Goal: Task Accomplishment & Management: Complete application form

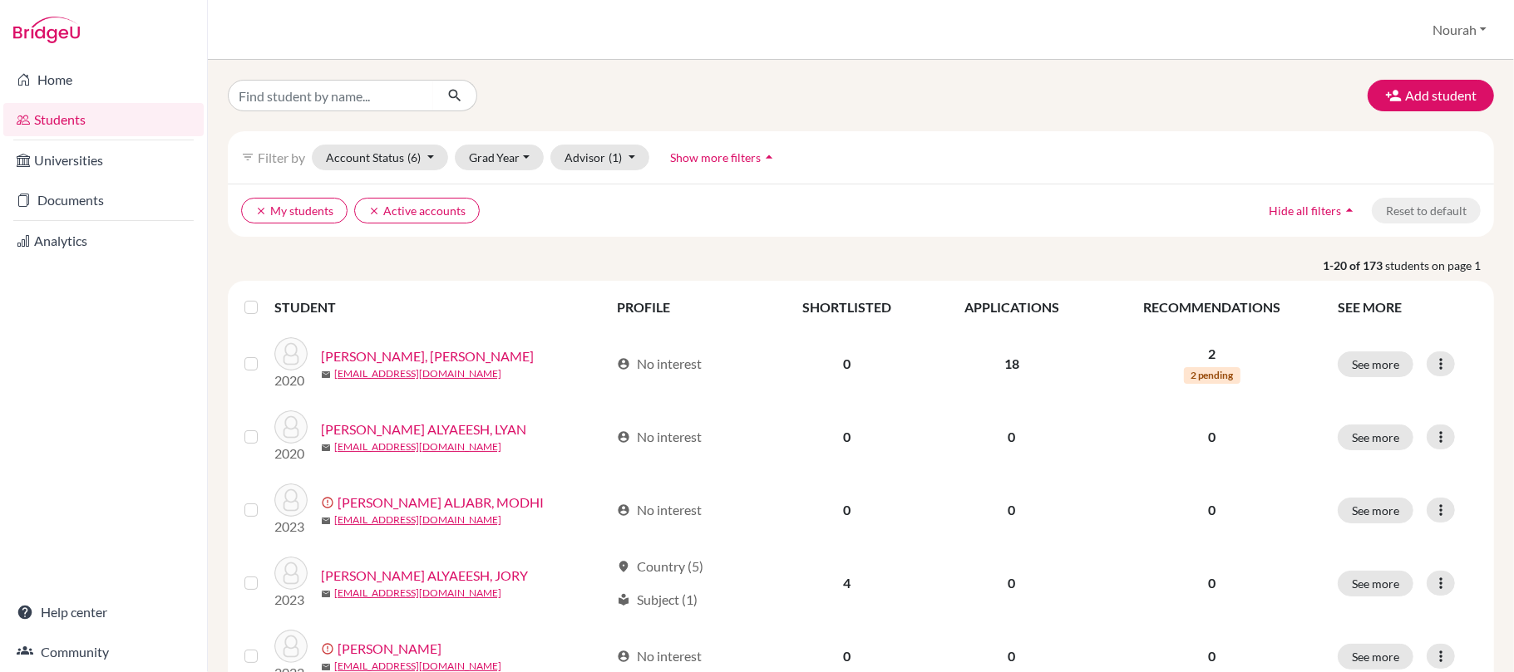
click at [1513, 34] on div "Students overview [GEOGRAPHIC_DATA] Profile School Settings Log out" at bounding box center [861, 30] width 1306 height 60
click at [1421, 81] on button "Add student" at bounding box center [1430, 96] width 126 height 32
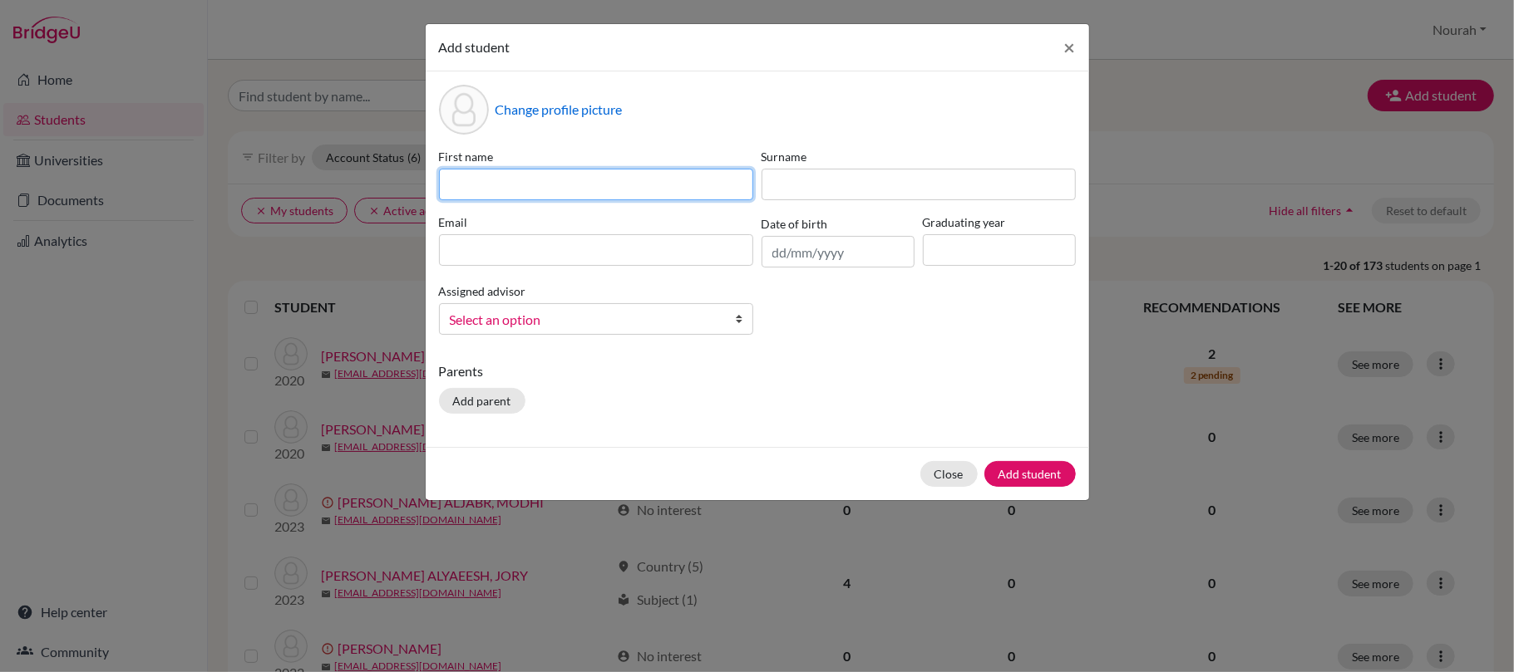
click at [686, 173] on input at bounding box center [596, 185] width 314 height 32
type input "م"
type input "LAMIS"
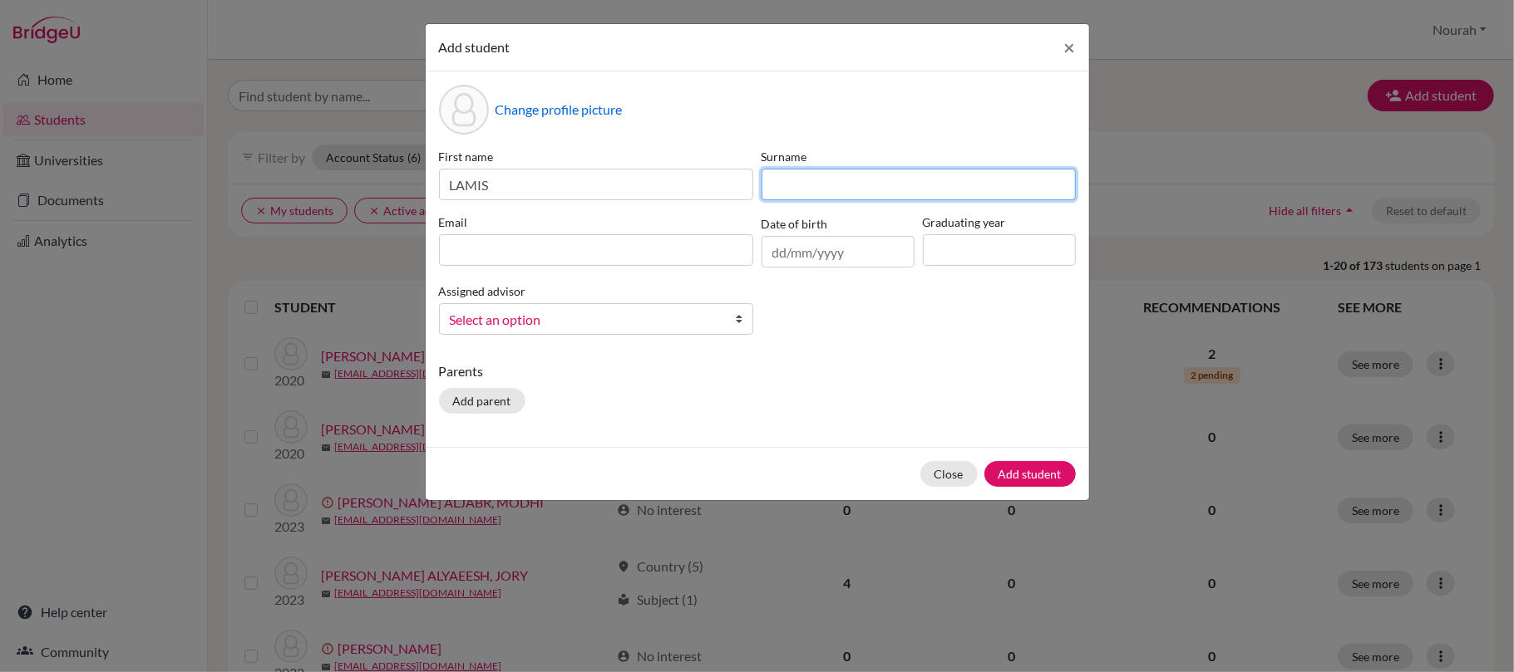
click at [812, 186] on input at bounding box center [918, 185] width 314 height 32
type input "[PERSON_NAME]"
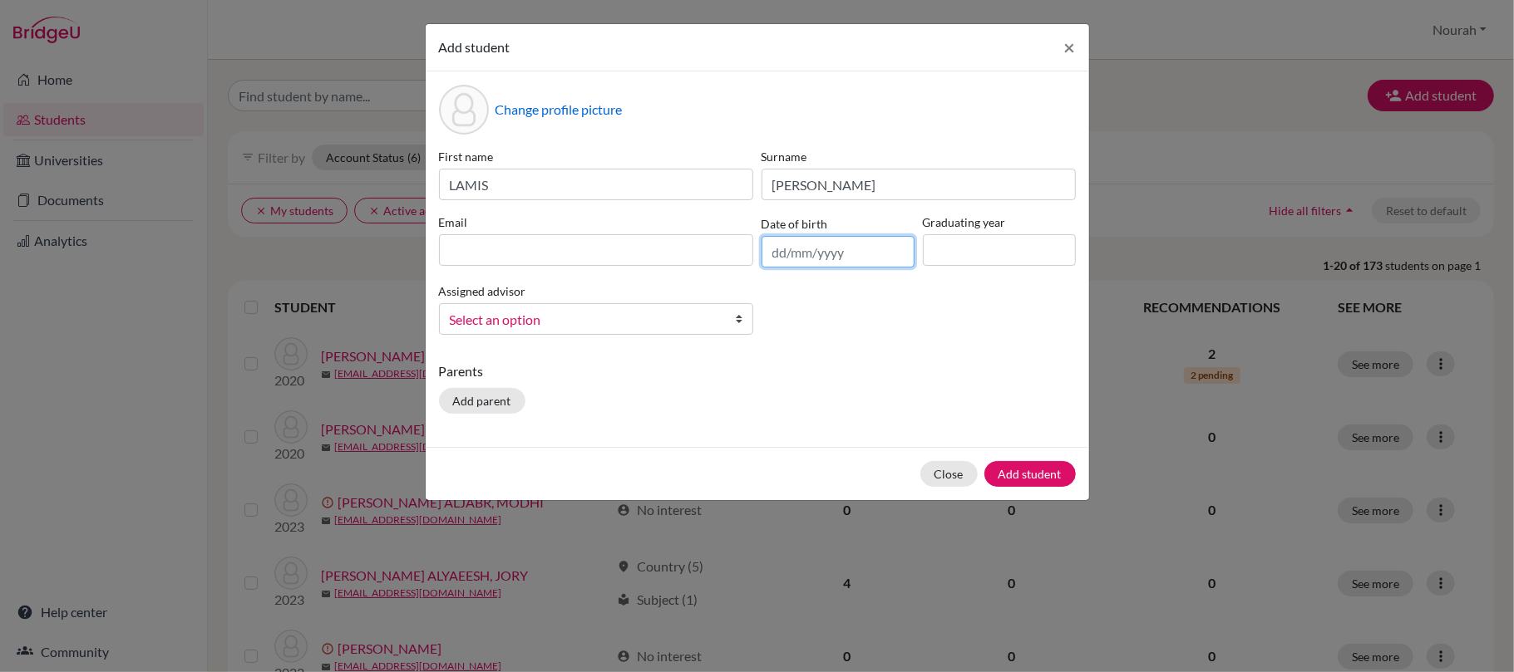
click at [775, 259] on input "text" at bounding box center [837, 252] width 153 height 32
click at [791, 410] on div "Parents Add parent" at bounding box center [757, 391] width 637 height 59
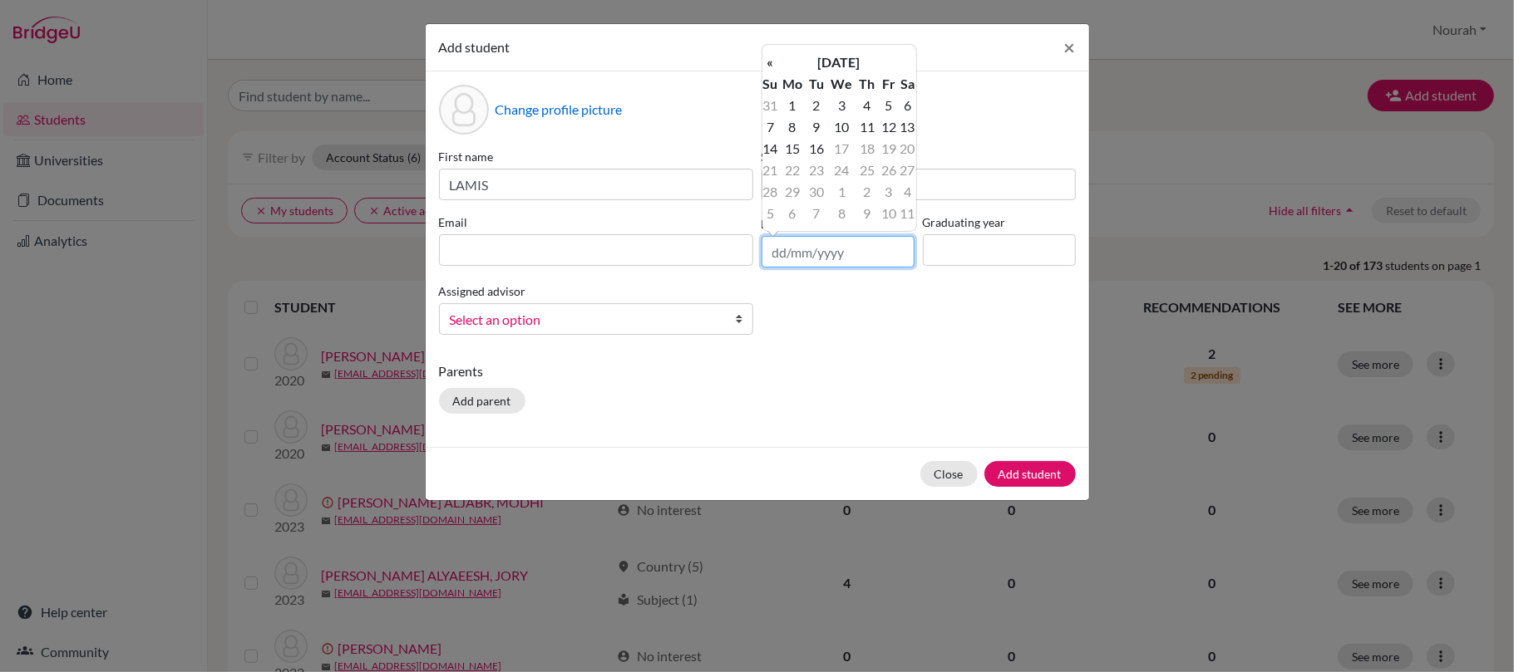
click at [789, 244] on input "text" at bounding box center [837, 252] width 153 height 32
type input "2"
click at [770, 65] on th "«" at bounding box center [770, 63] width 17 height 22
click at [909, 60] on th "»" at bounding box center [907, 63] width 17 height 22
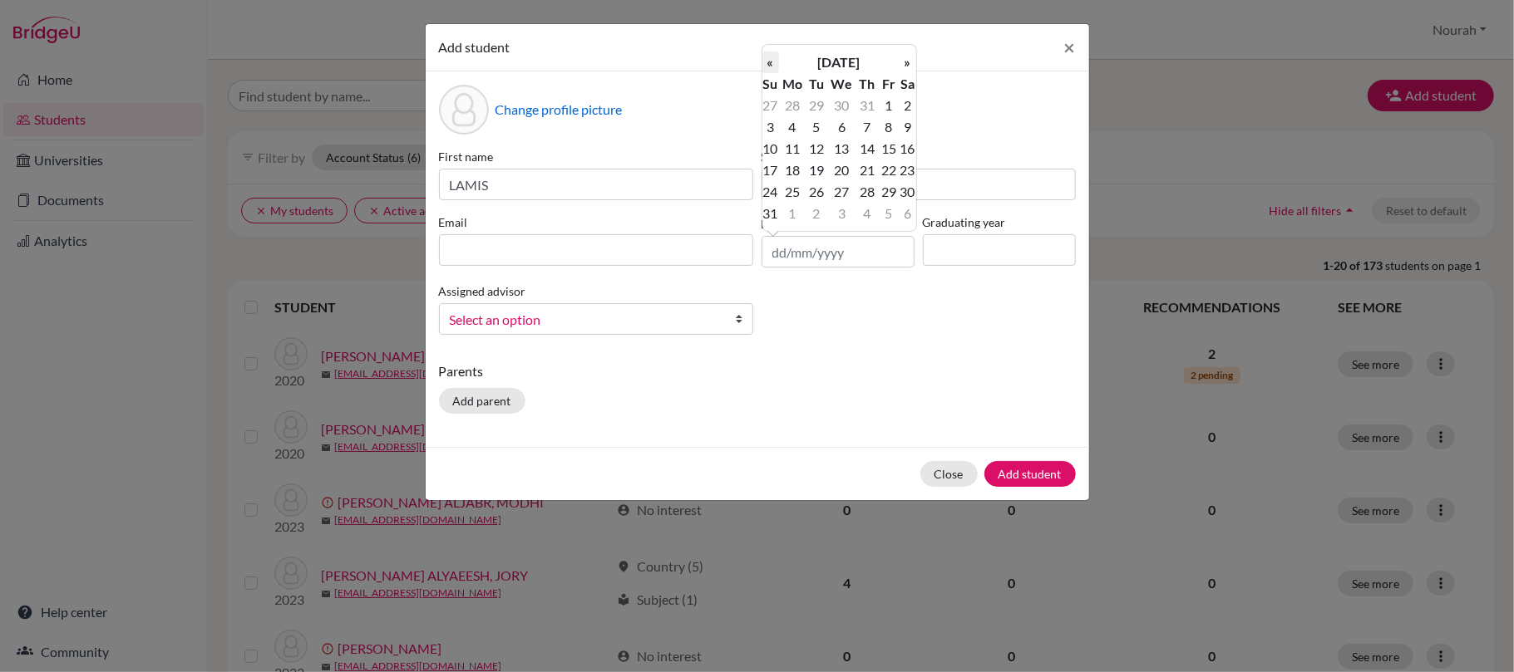
click at [766, 57] on th "«" at bounding box center [770, 63] width 17 height 22
click at [808, 67] on th "[DATE]" at bounding box center [839, 63] width 121 height 22
click at [766, 70] on th "«" at bounding box center [770, 68] width 17 height 22
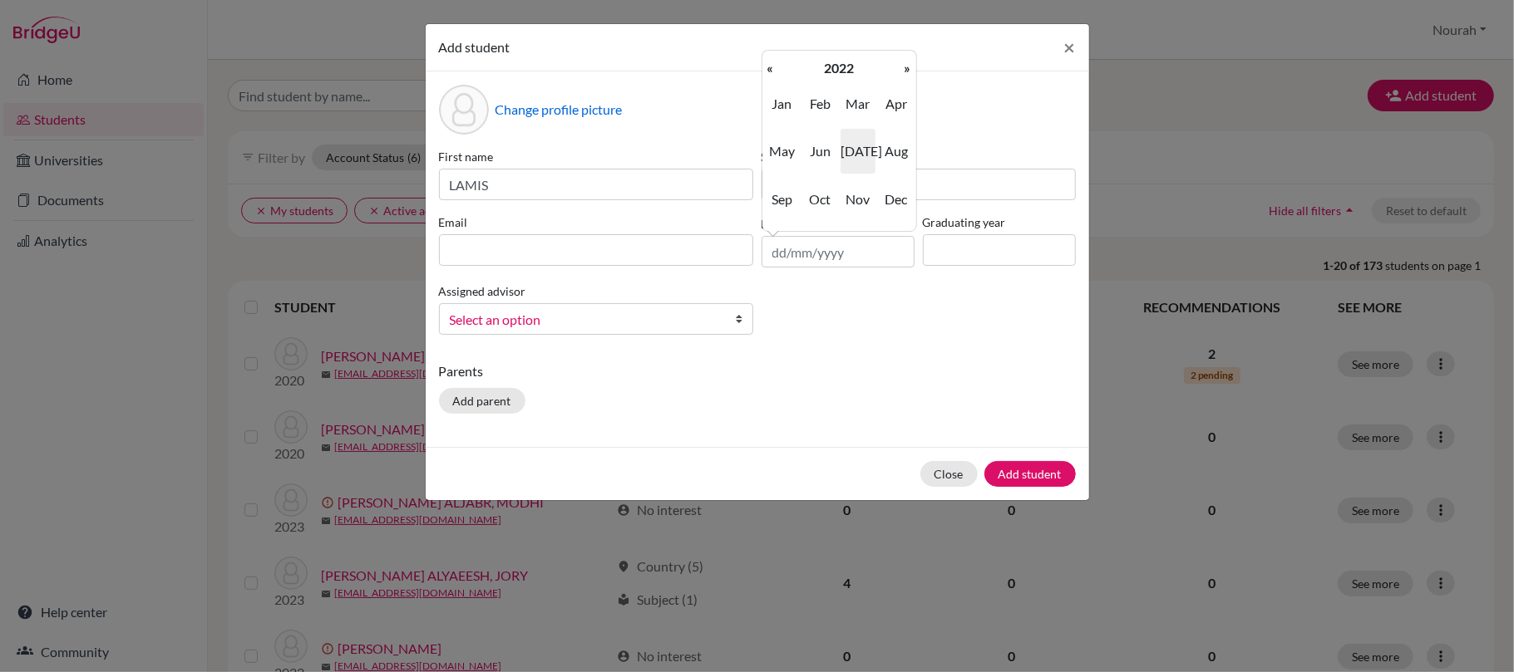
click at [766, 70] on th "«" at bounding box center [770, 68] width 17 height 22
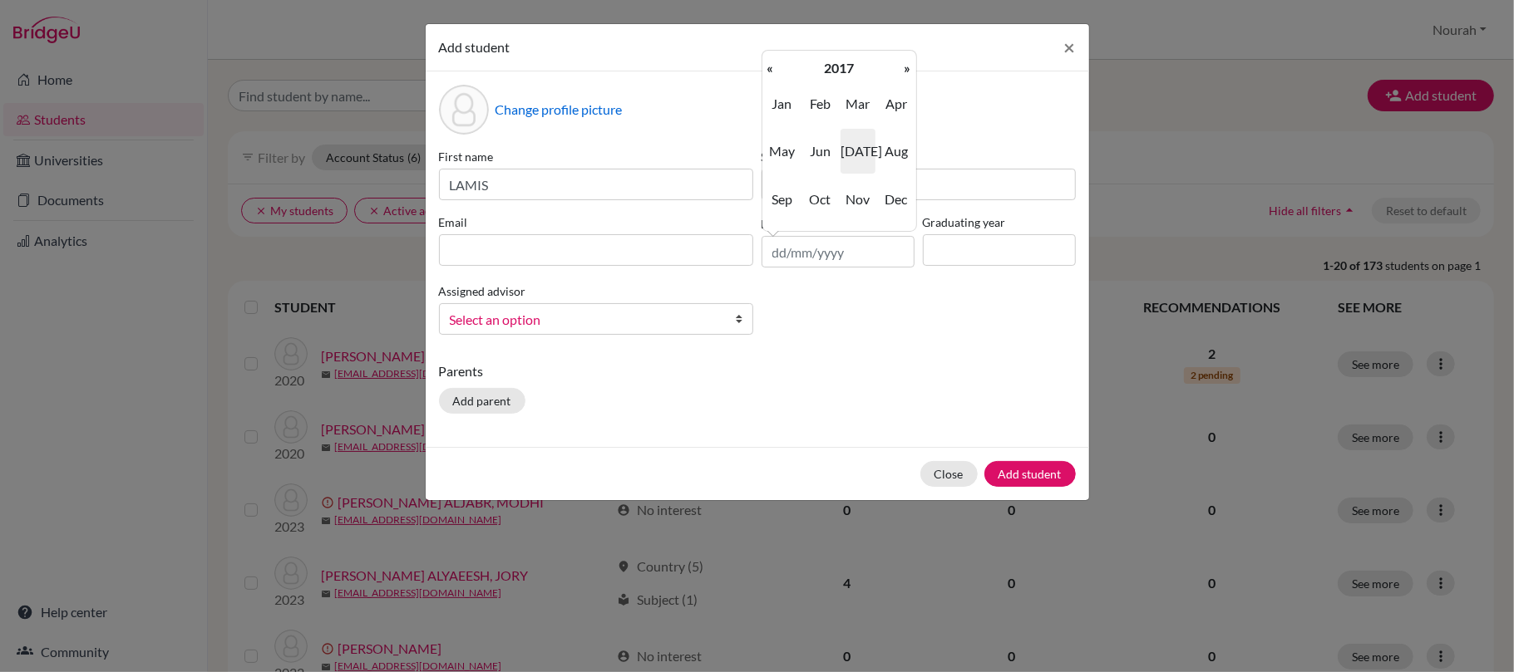
click at [766, 70] on th "«" at bounding box center [770, 68] width 17 height 22
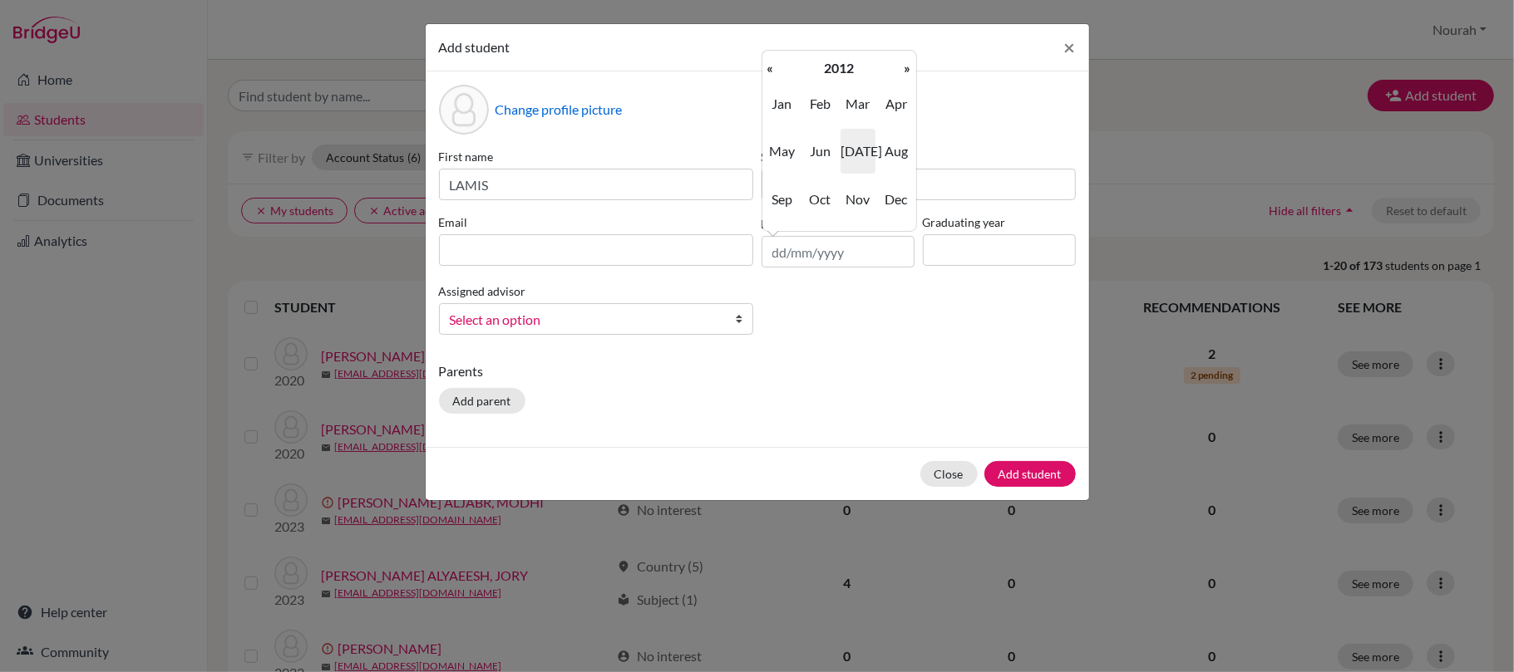
click at [766, 70] on th "«" at bounding box center [770, 68] width 17 height 22
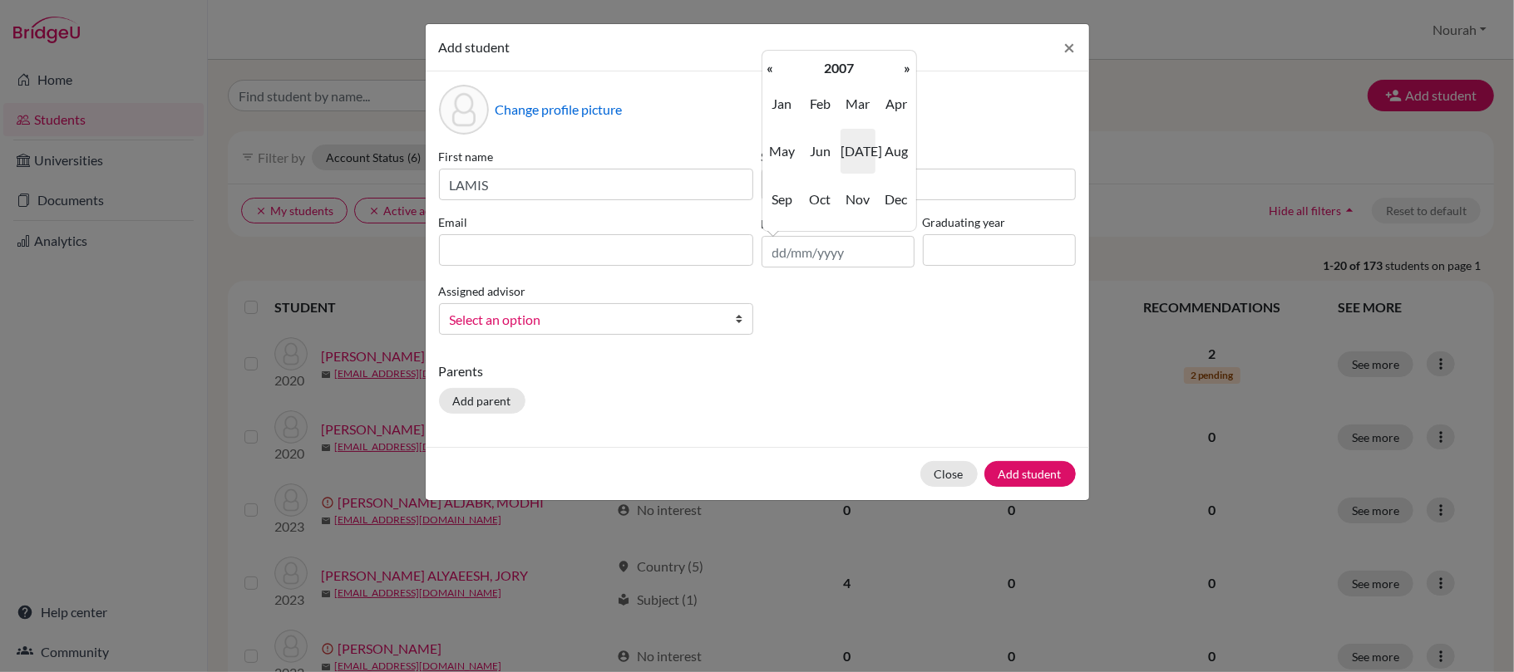
click at [911, 80] on td "Jan Feb Mar Apr May Jun [DATE] Aug Sep Oct Nov Dec" at bounding box center [839, 151] width 154 height 145
click at [911, 75] on th "»" at bounding box center [907, 68] width 17 height 22
click at [862, 75] on th "2008" at bounding box center [839, 68] width 121 height 22
click at [819, 196] on span "2008" at bounding box center [819, 199] width 35 height 45
click at [862, 195] on span "Nov" at bounding box center [857, 199] width 35 height 45
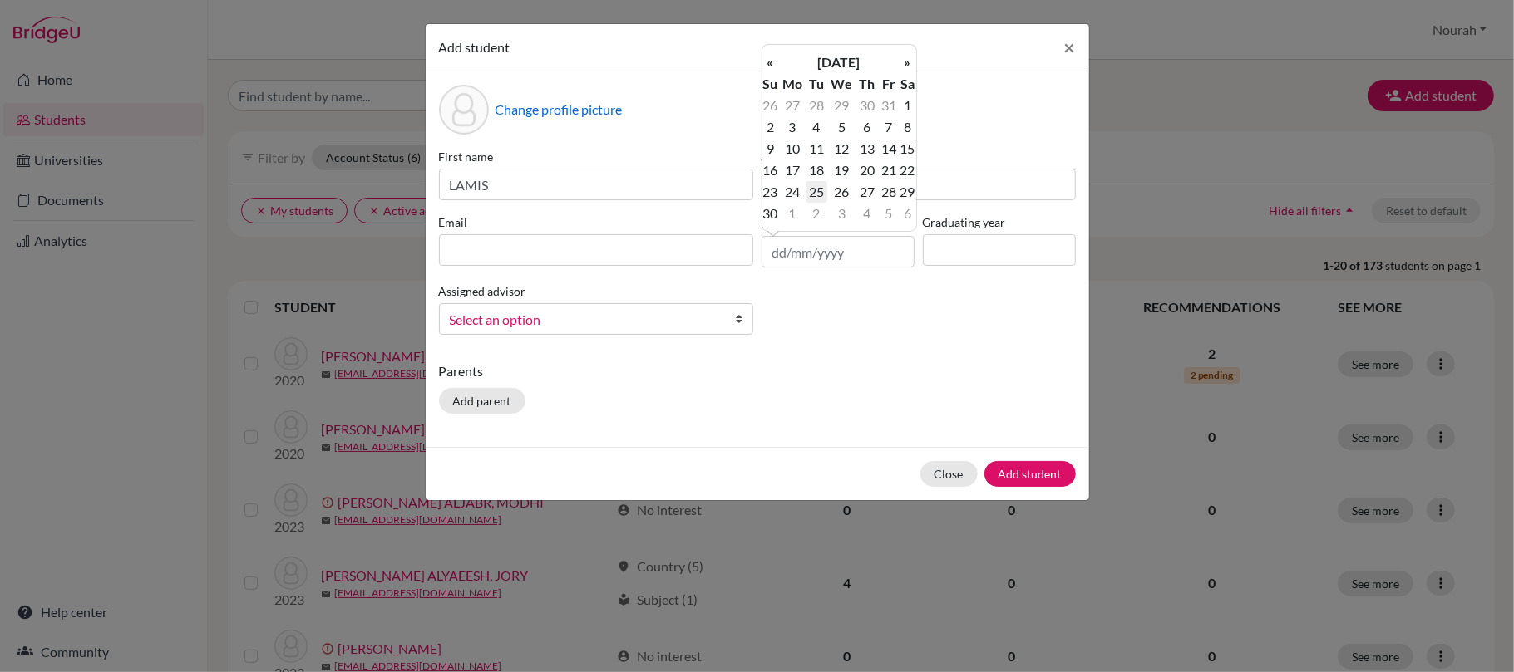
click at [822, 195] on td "25" at bounding box center [815, 192] width 21 height 22
type input "[DATE]"
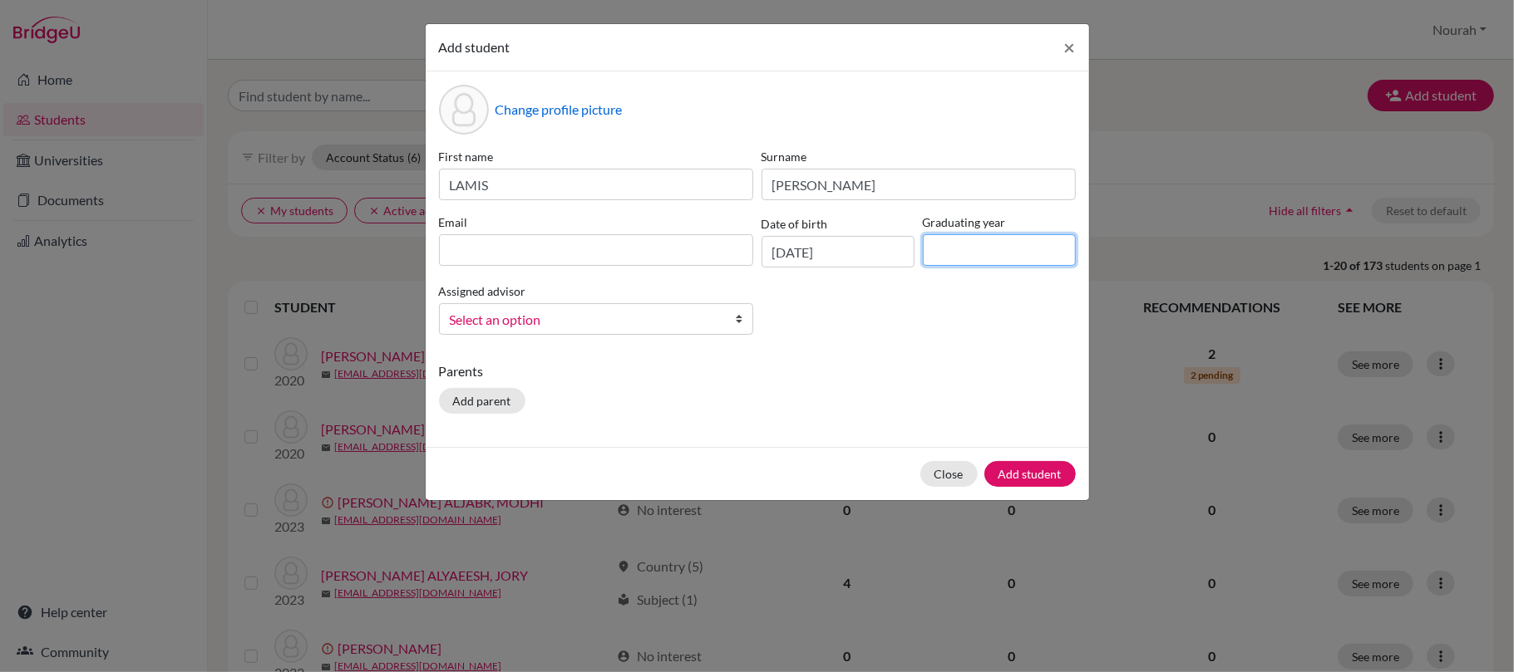
click at [994, 258] on input at bounding box center [999, 250] width 153 height 32
type input "2026"
click at [542, 313] on span "Select an option" at bounding box center [585, 320] width 271 height 22
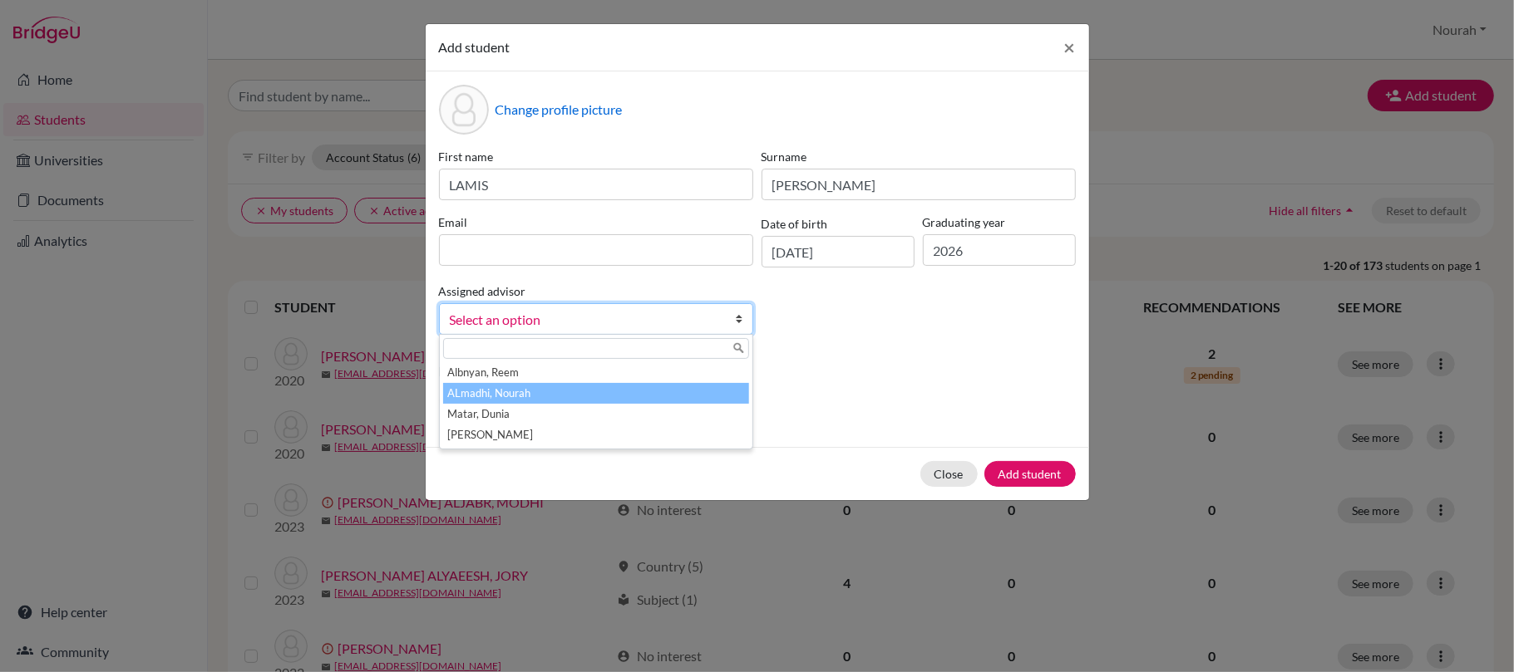
click at [523, 403] on li "ALmadhi, Nourah" at bounding box center [596, 393] width 306 height 21
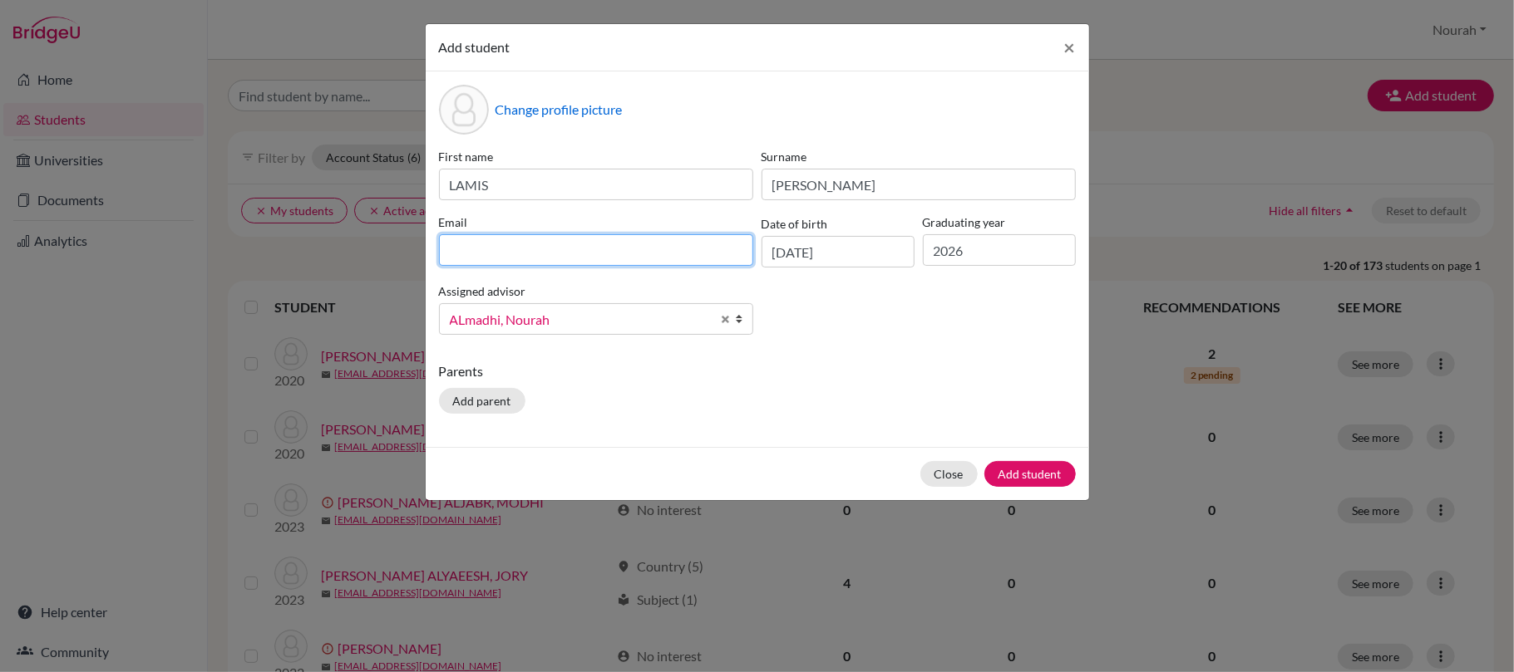
click at [500, 237] on input at bounding box center [596, 250] width 314 height 32
type input "L"
type input "[EMAIL_ADDRESS][DOMAIN_NAME]"
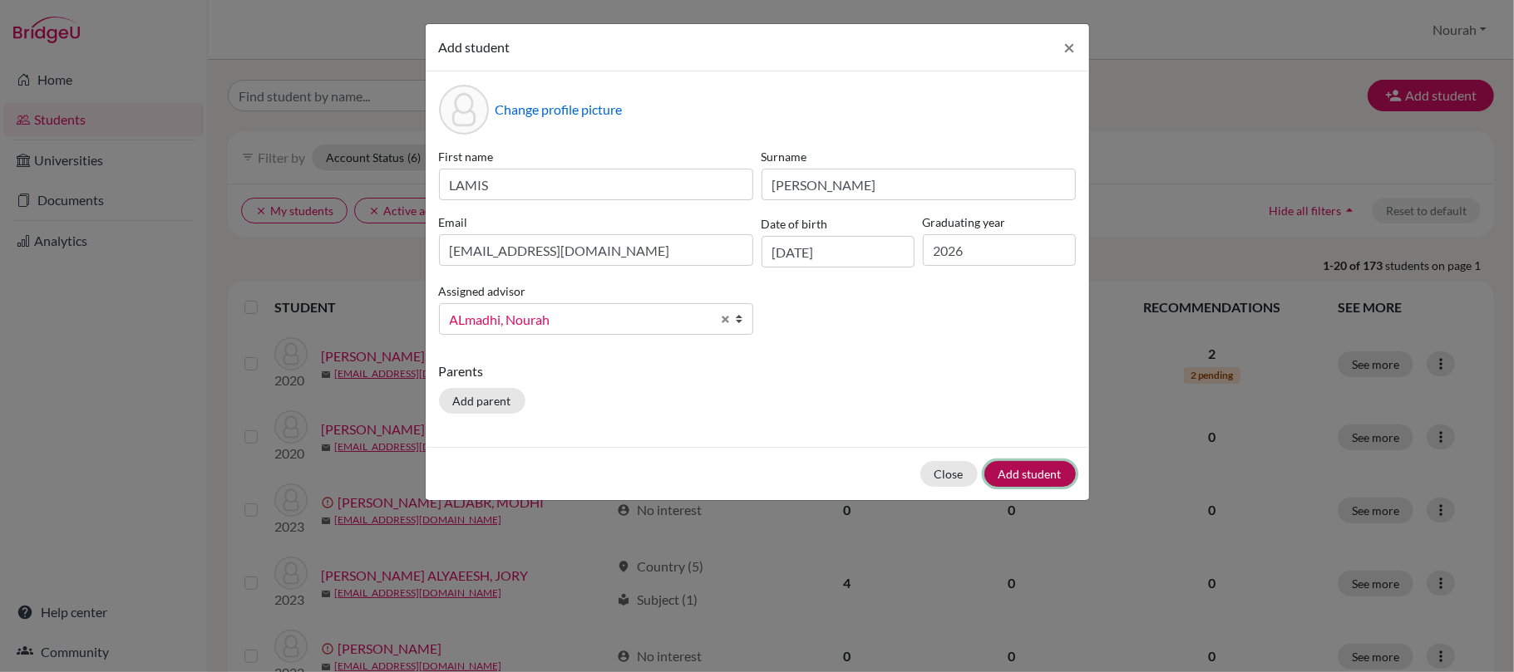
click at [1038, 467] on button "Add student" at bounding box center [1029, 474] width 91 height 26
